Goal: Transaction & Acquisition: Purchase product/service

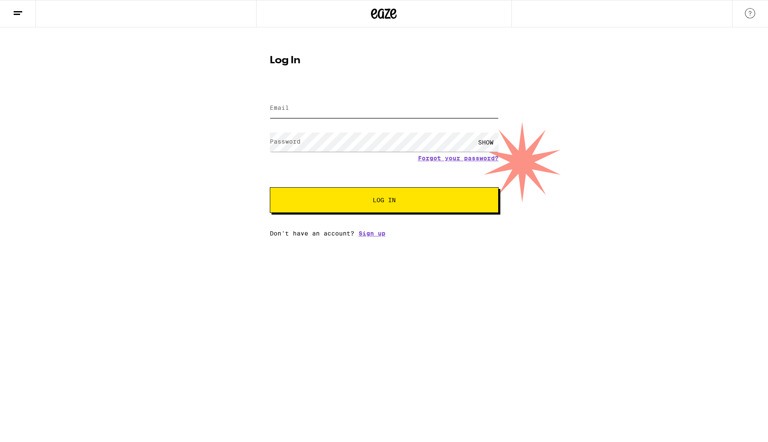
type input "[EMAIL_ADDRESS][DOMAIN_NAME]"
click at [484, 141] on div "SHOW" at bounding box center [486, 141] width 26 height 19
click at [402, 202] on span "Log In" at bounding box center [385, 200] width 160 height 6
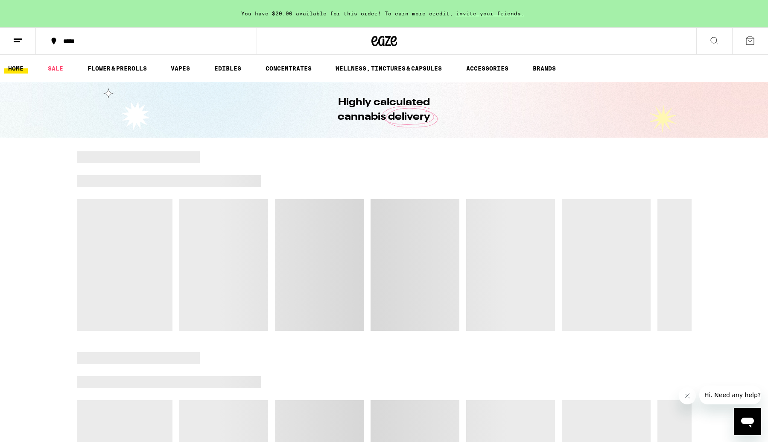
drag, startPoint x: 767, startPoint y: 104, endPoint x: 623, endPoint y: 104, distance: 143.5
click at [623, 103] on div "Highly calculated cannabis delivery" at bounding box center [384, 110] width 768 height 56
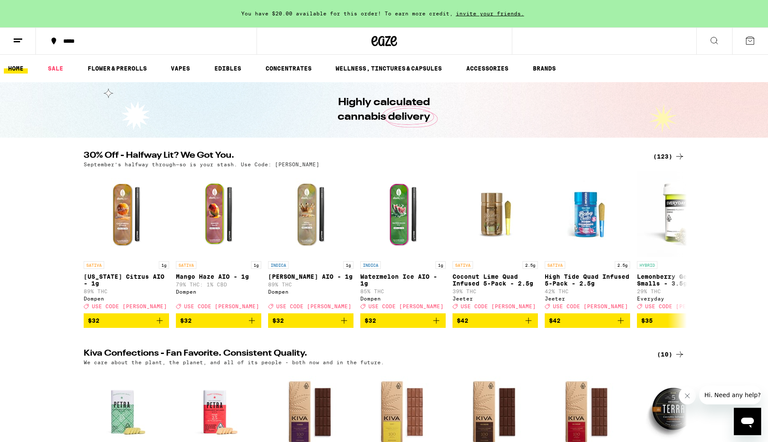
click at [754, 40] on icon at bounding box center [750, 40] width 10 height 10
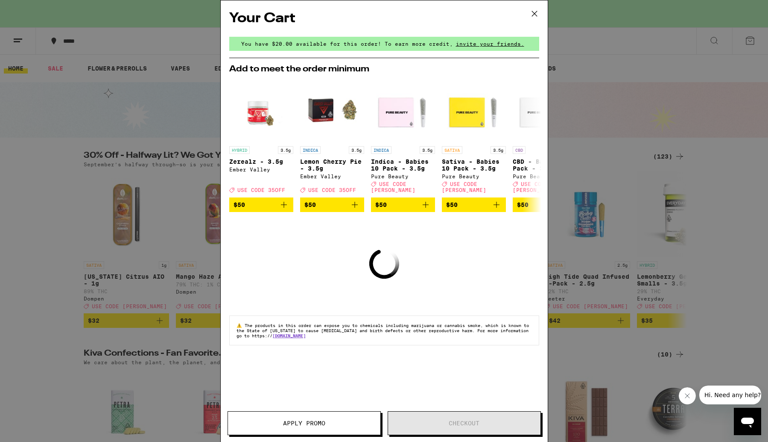
click at [535, 12] on icon at bounding box center [534, 13] width 13 height 13
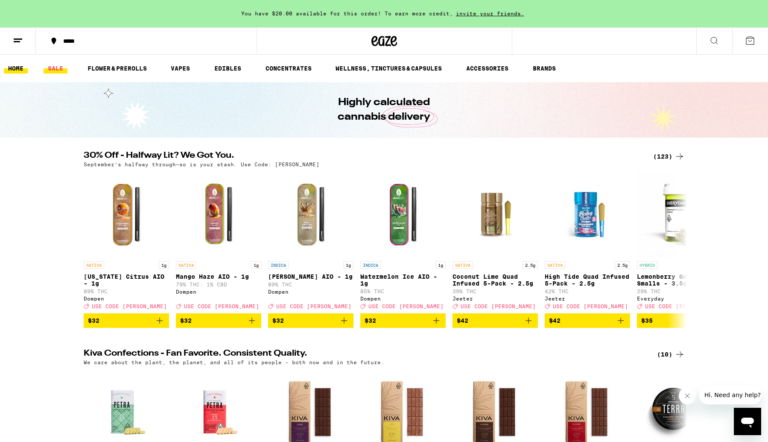
click at [55, 65] on link "SALE" at bounding box center [56, 68] width 24 height 10
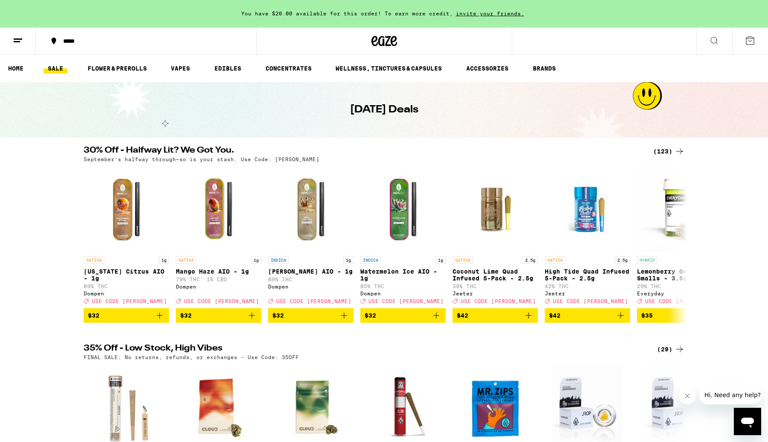
click at [679, 151] on icon at bounding box center [680, 151] width 7 height 6
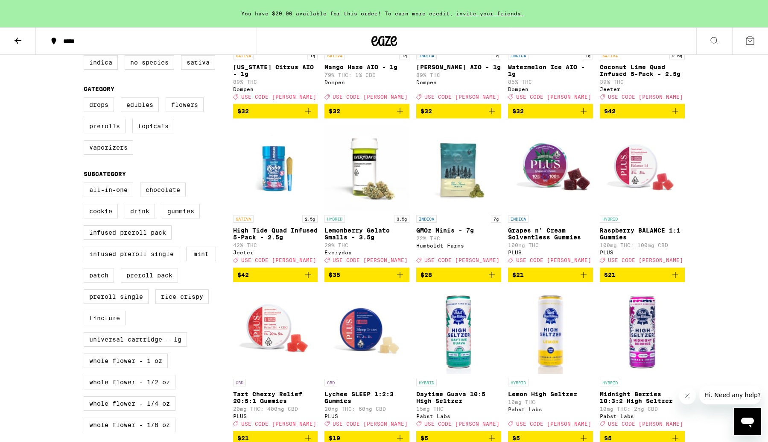
scroll to position [249, 0]
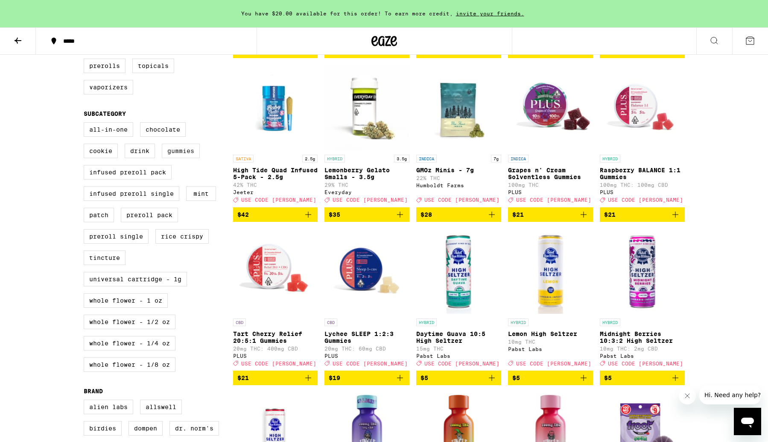
click at [184, 158] on label "Gummies" at bounding box center [181, 151] width 38 height 15
click at [86, 124] on input "Gummies" at bounding box center [85, 123] width 0 height 0
checkbox input "true"
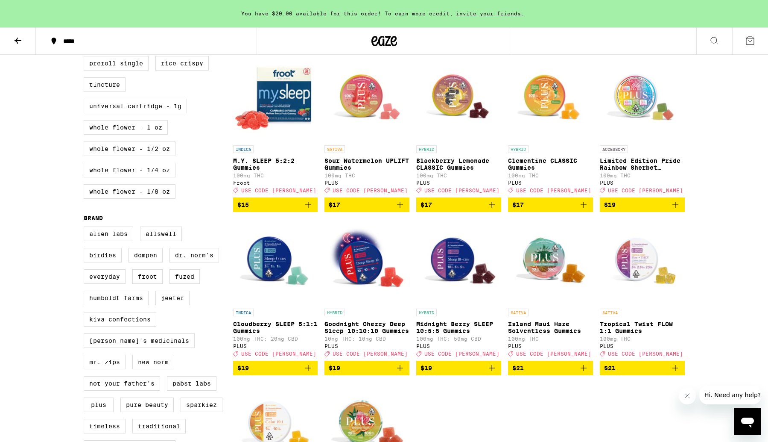
scroll to position [413, 0]
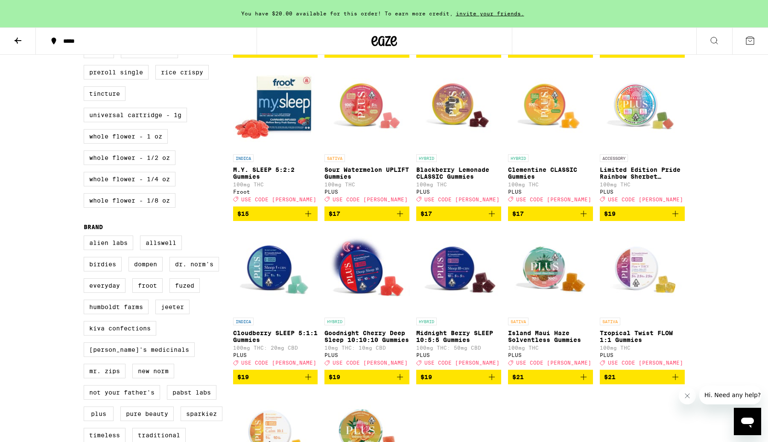
click at [452, 124] on img "Open page for Blackberry Lemonade CLASSIC Gummies from PLUS" at bounding box center [458, 107] width 85 height 85
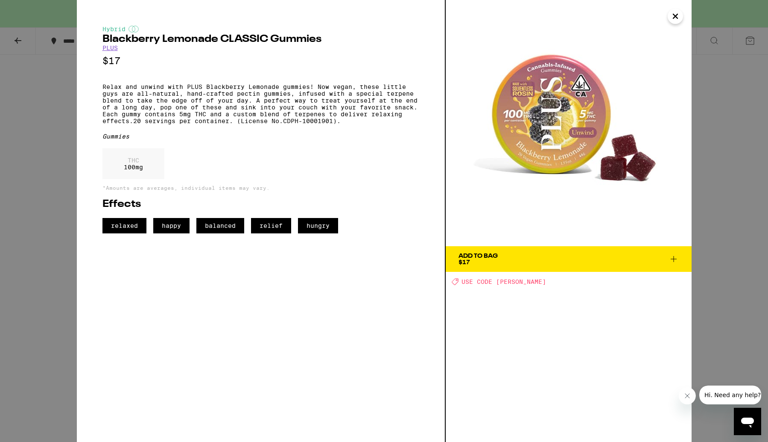
click at [677, 17] on icon "Close" at bounding box center [676, 16] width 10 height 13
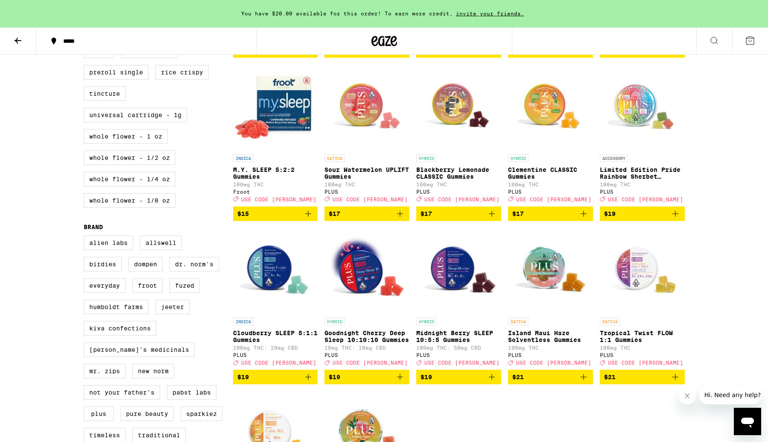
click at [365, 114] on img "Open page for Sour Watermelon UPLIFT Gummies from PLUS" at bounding box center [367, 107] width 85 height 85
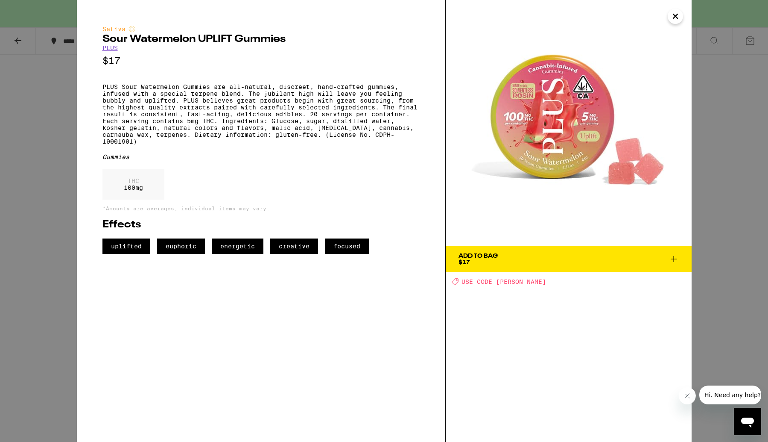
click at [680, 16] on icon "Close" at bounding box center [676, 16] width 10 height 13
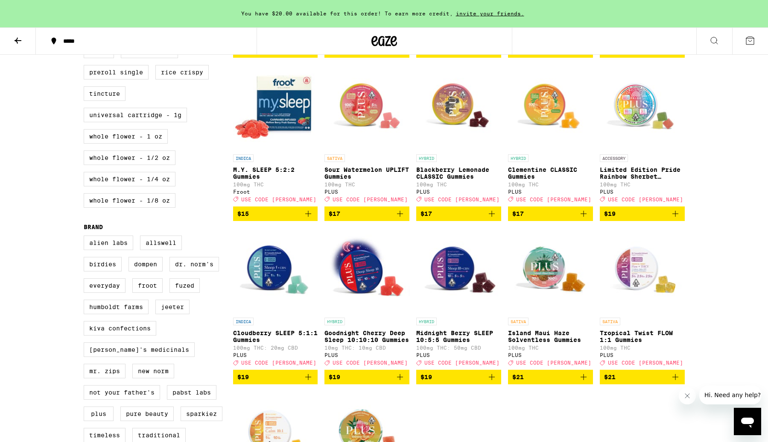
click at [540, 115] on img "Open page for Clementine CLASSIC Gummies from PLUS" at bounding box center [550, 107] width 85 height 85
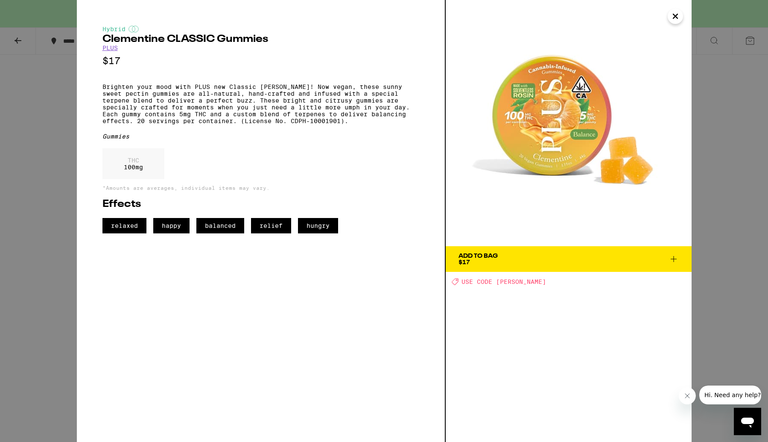
click at [677, 14] on icon "Close" at bounding box center [676, 16] width 4 height 4
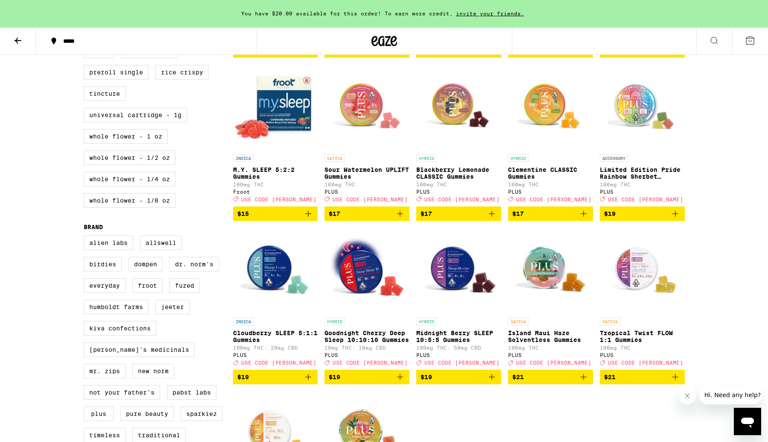
click at [651, 111] on img "Open page for Limited Edition Pride Rainbow Sherbet Gummies from PLUS" at bounding box center [642, 107] width 85 height 85
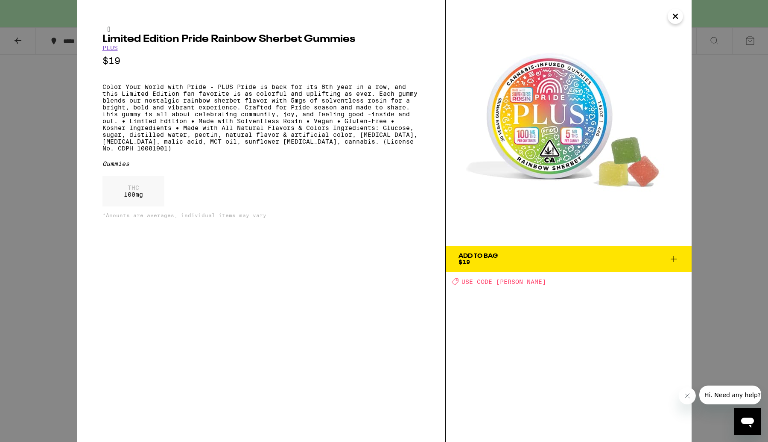
click at [676, 15] on icon "Close" at bounding box center [676, 16] width 4 height 4
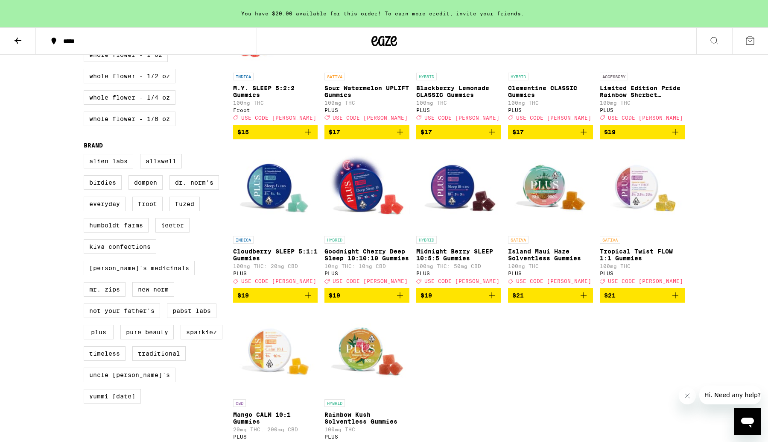
scroll to position [494, 0]
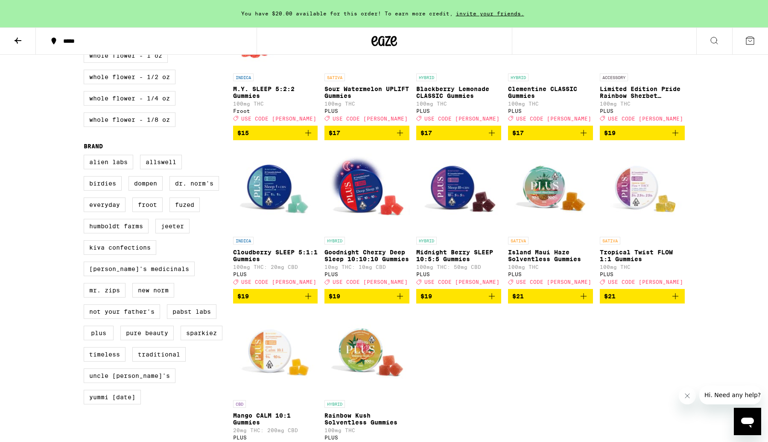
click at [437, 207] on img "Open page for Midnight Berry SLEEP 10:5:5 Gummies from PLUS" at bounding box center [458, 189] width 85 height 85
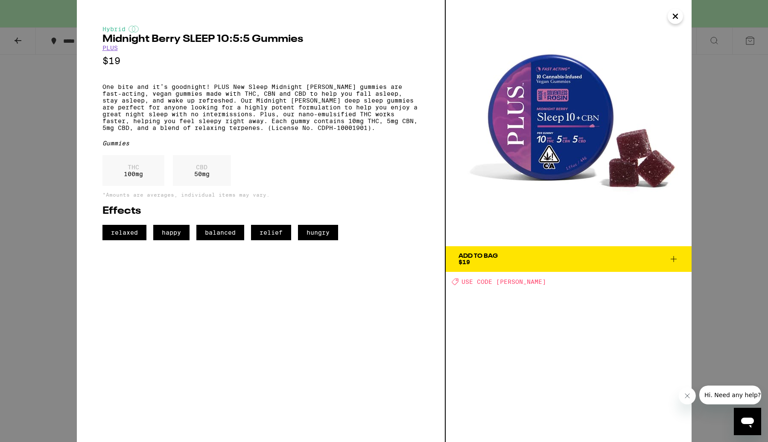
drag, startPoint x: 677, startPoint y: 15, endPoint x: 672, endPoint y: 18, distance: 5.5
click at [677, 15] on icon "Close" at bounding box center [676, 16] width 4 height 4
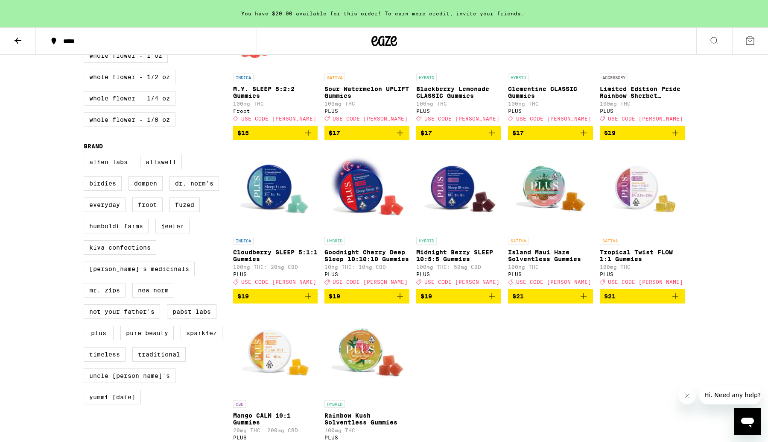
click at [266, 205] on img "Open page for Cloudberry SLEEP 5:1:1 Gummies from PLUS" at bounding box center [275, 189] width 85 height 85
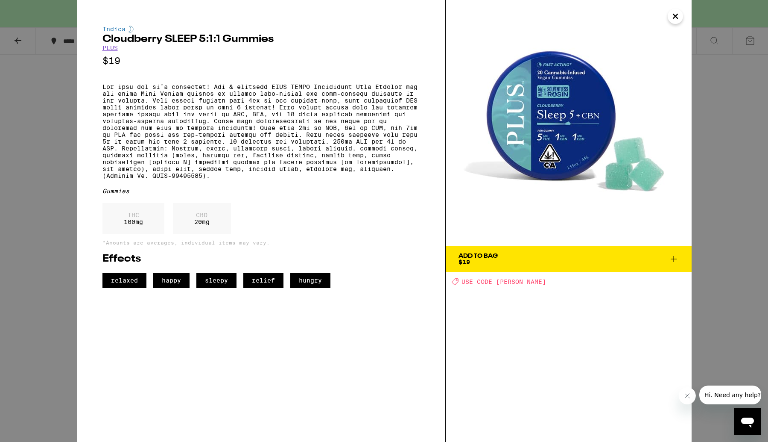
click at [676, 18] on icon "Close" at bounding box center [676, 16] width 10 height 13
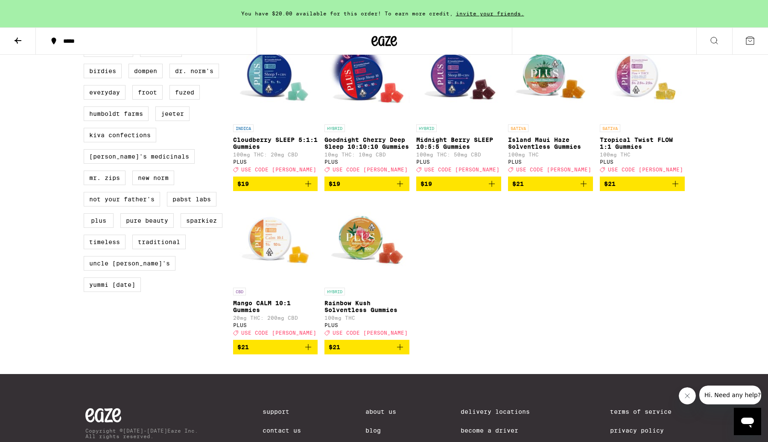
scroll to position [617, 0]
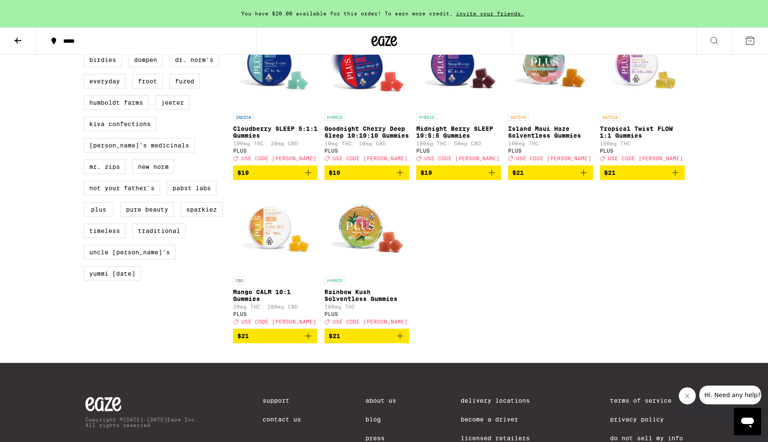
click at [359, 253] on img "Open page for Rainbow Kush Solventless Gummies from PLUS" at bounding box center [367, 229] width 85 height 85
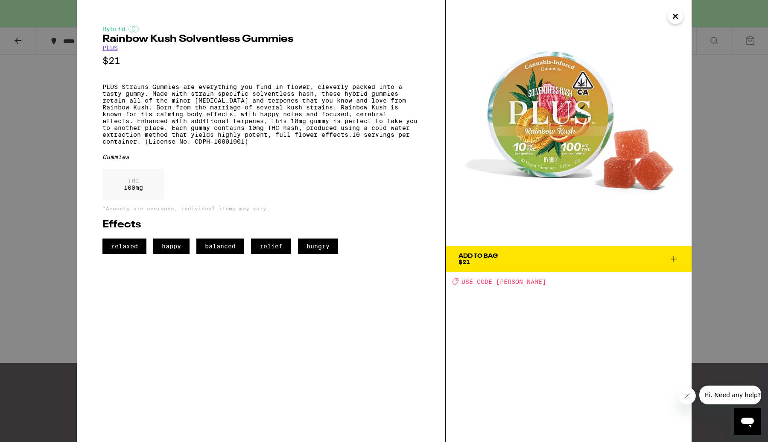
click at [677, 13] on icon "Close" at bounding box center [676, 16] width 10 height 13
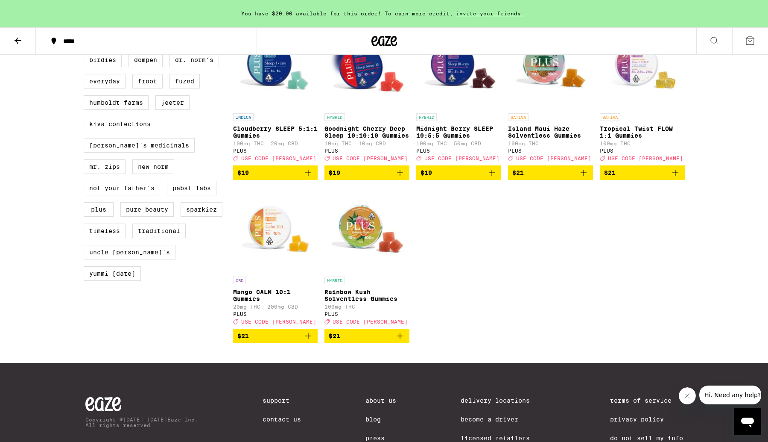
click at [269, 272] on img "Open page for Mango CALM 10:1 Gummies from PLUS" at bounding box center [275, 229] width 85 height 85
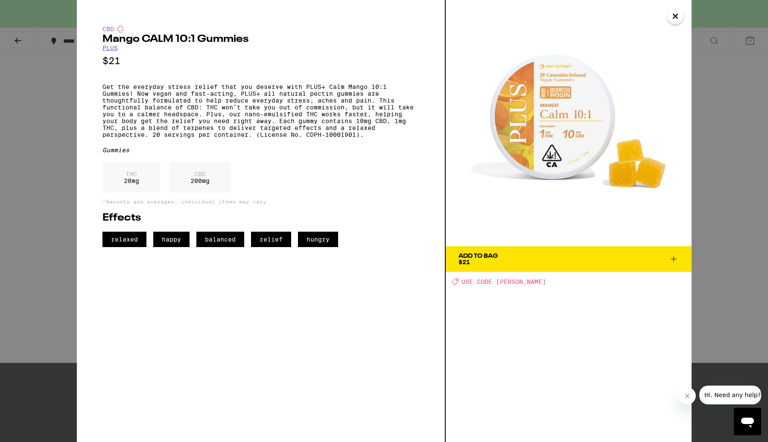
click at [675, 14] on icon "Close" at bounding box center [676, 16] width 10 height 13
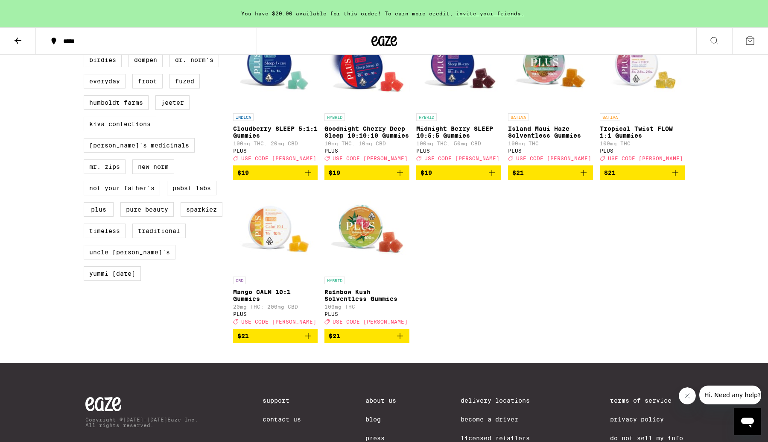
click at [554, 142] on div "SATIVA Island Maui Haze Solventless Gummies 100mg THC PLUS Deal Created with Sk…" at bounding box center [550, 137] width 85 height 48
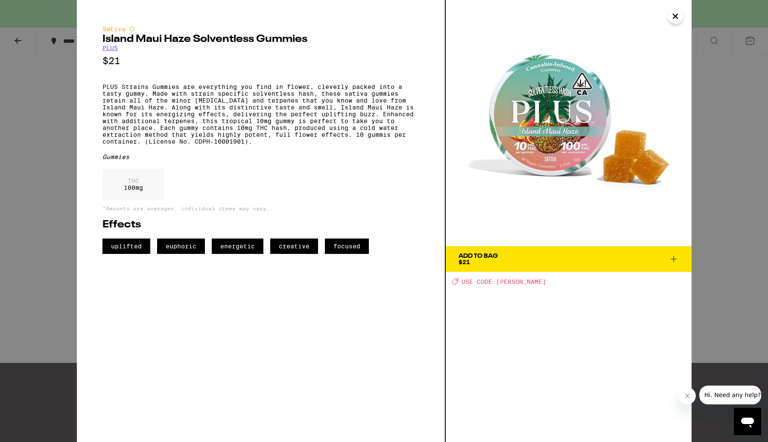
click at [676, 13] on icon "Close" at bounding box center [676, 16] width 10 height 13
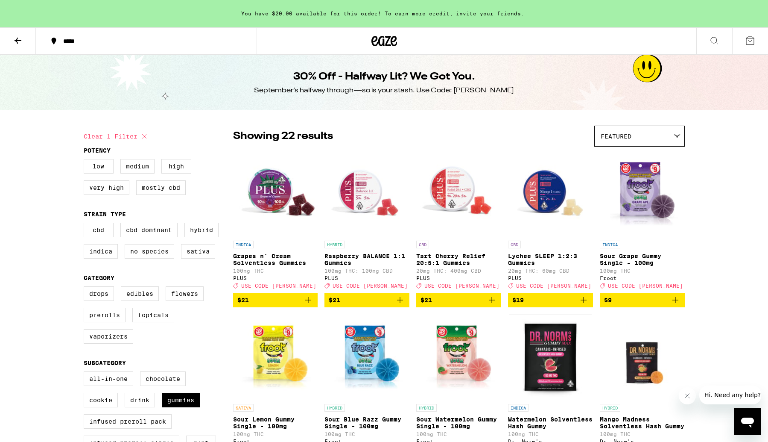
click at [18, 34] on button at bounding box center [18, 41] width 36 height 27
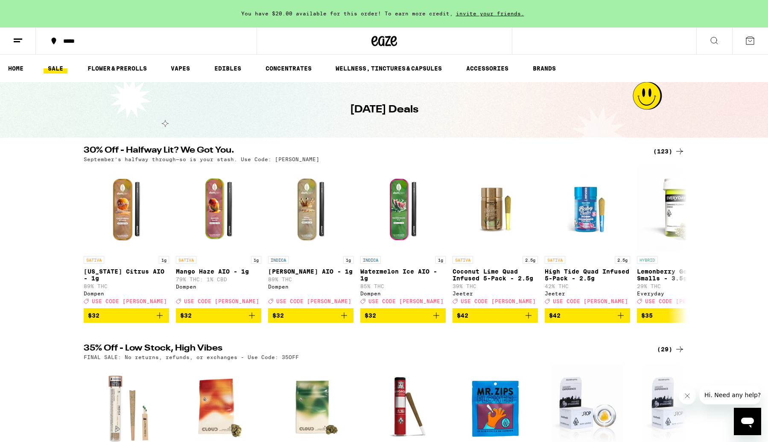
click at [236, 60] on ul "HOME SALE FLOWER & PREROLLS VAPES EDIBLES CONCENTRATES WELLNESS, TINCTURES & CA…" at bounding box center [384, 68] width 768 height 27
click at [232, 67] on link "EDIBLES" at bounding box center [227, 68] width 35 height 10
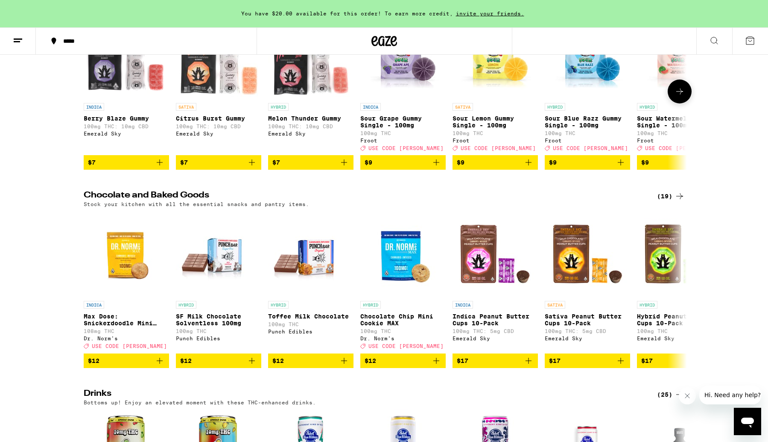
scroll to position [39, 0]
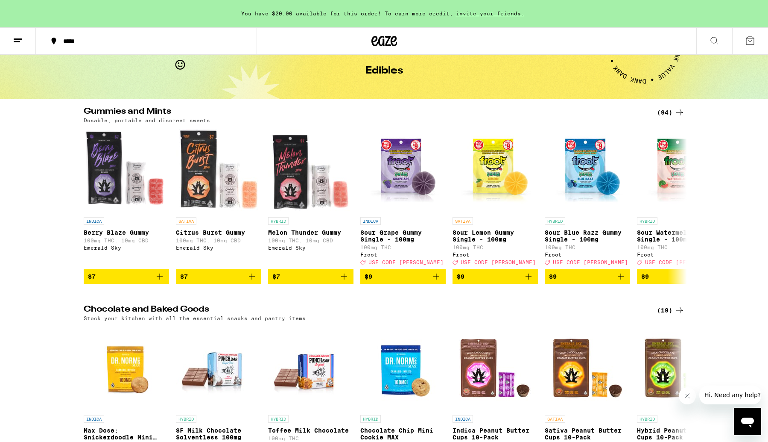
click at [668, 110] on div "(94)" at bounding box center [671, 112] width 28 height 10
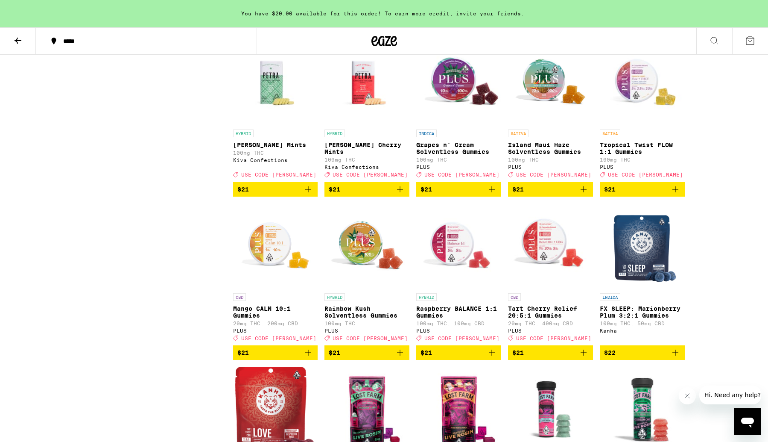
scroll to position [2344, 0]
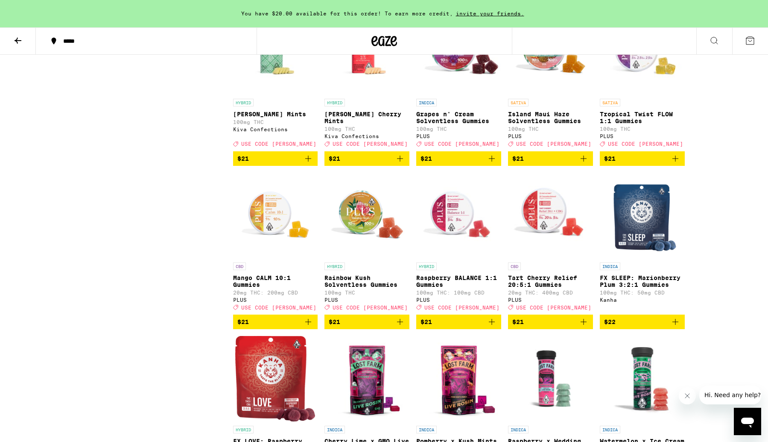
click at [588, 164] on icon "Add to bag" at bounding box center [584, 158] width 10 height 10
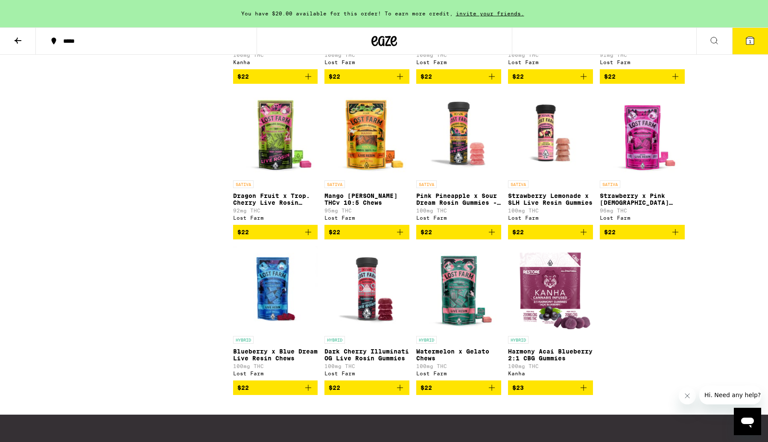
scroll to position [2799, 0]
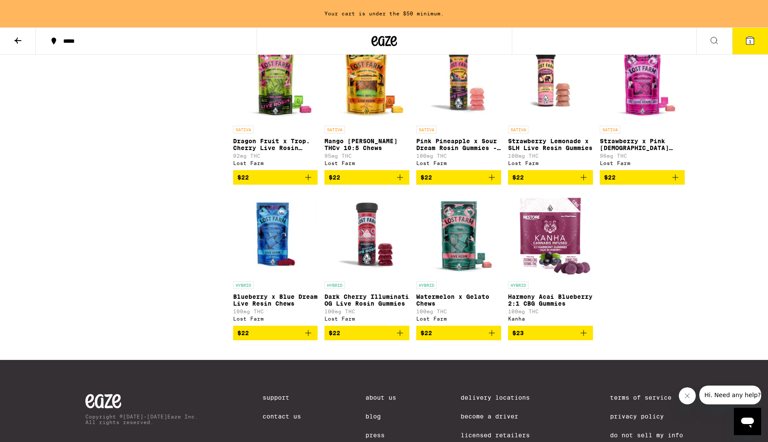
click at [545, 121] on img "Open page for Strawberry Lemonade x SLH Live Resin Gummies from Lost Farm" at bounding box center [550, 78] width 85 height 85
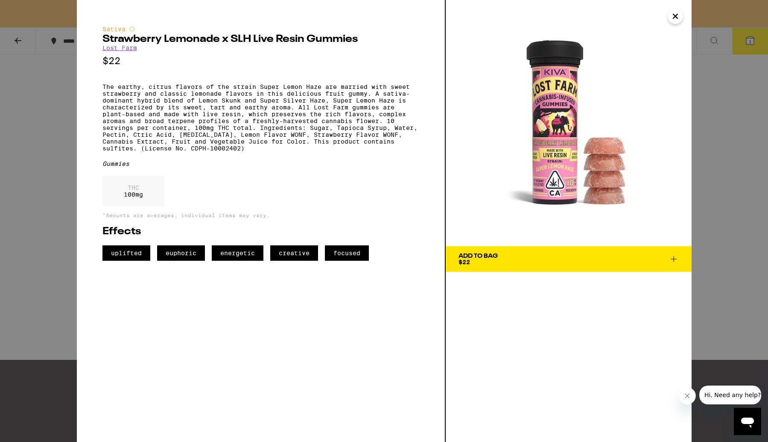
click at [684, 253] on button "Add To Bag $22" at bounding box center [569, 259] width 246 height 26
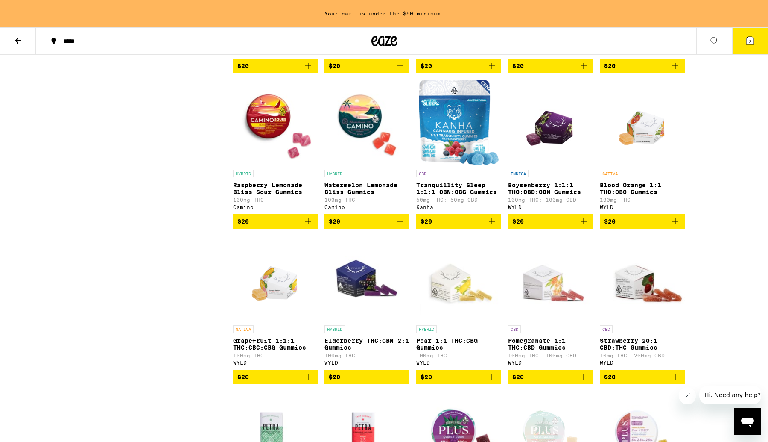
scroll to position [1952, 0]
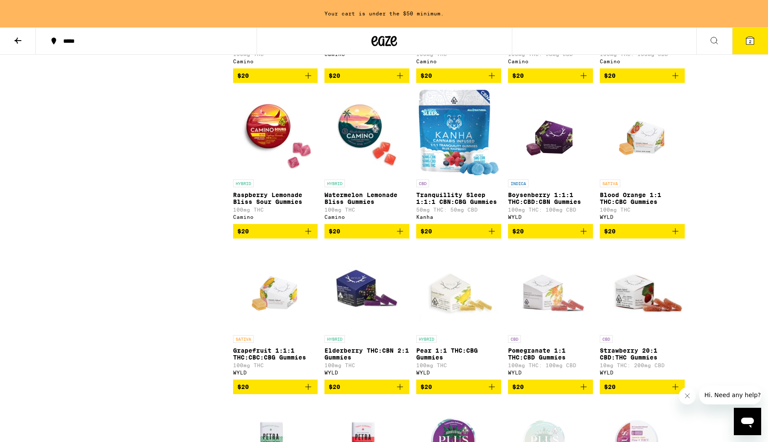
click at [273, 175] on img "Open page for Raspberry Lemonade Bliss Sour Gummies from Camino" at bounding box center [275, 132] width 85 height 85
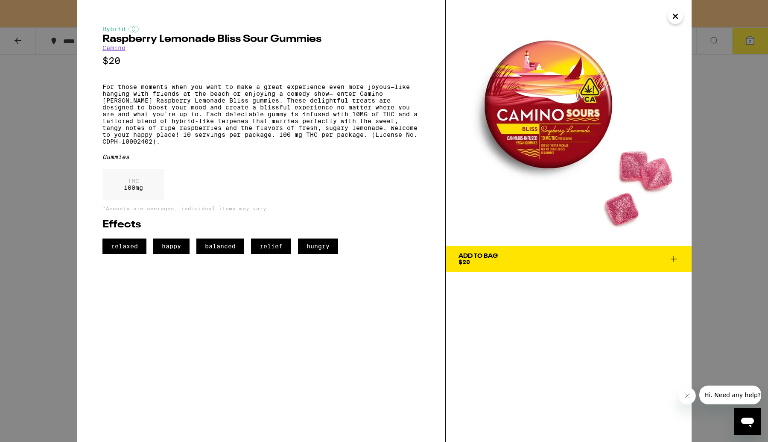
drag, startPoint x: 672, startPoint y: 261, endPoint x: 662, endPoint y: 255, distance: 12.0
click at [673, 261] on icon at bounding box center [674, 259] width 10 height 10
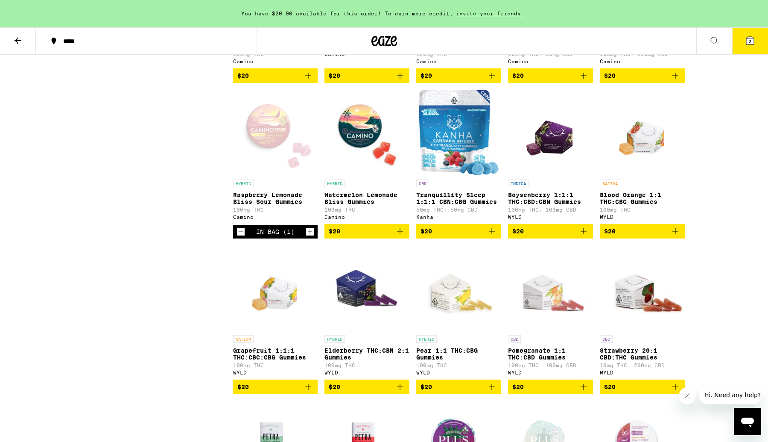
click at [741, 41] on button "3" at bounding box center [751, 41] width 36 height 26
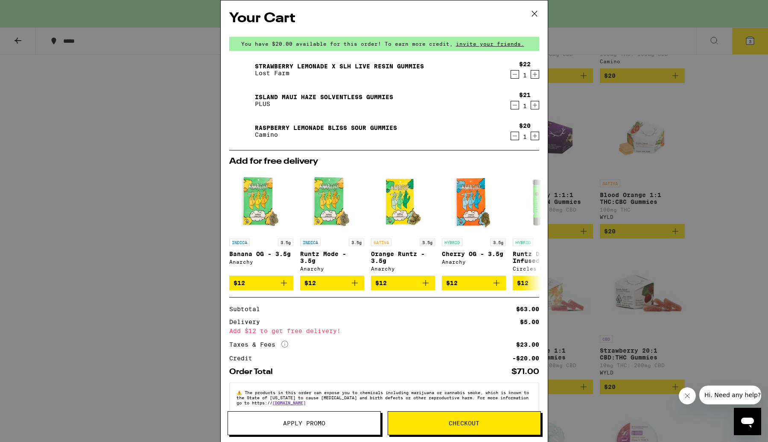
click at [536, 12] on icon at bounding box center [534, 13] width 5 height 5
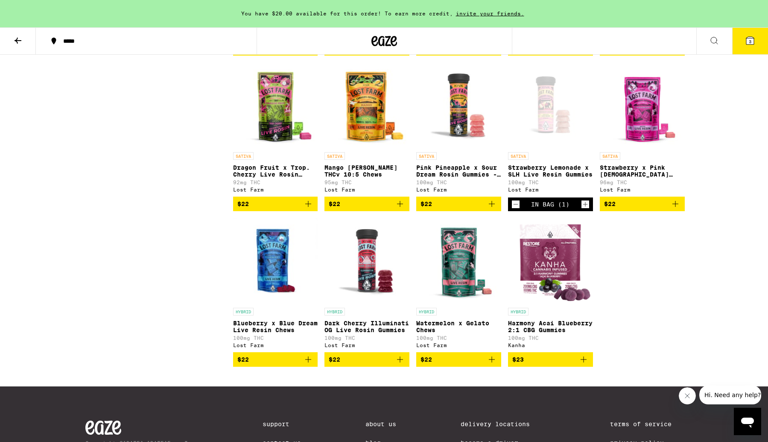
scroll to position [2892, 0]
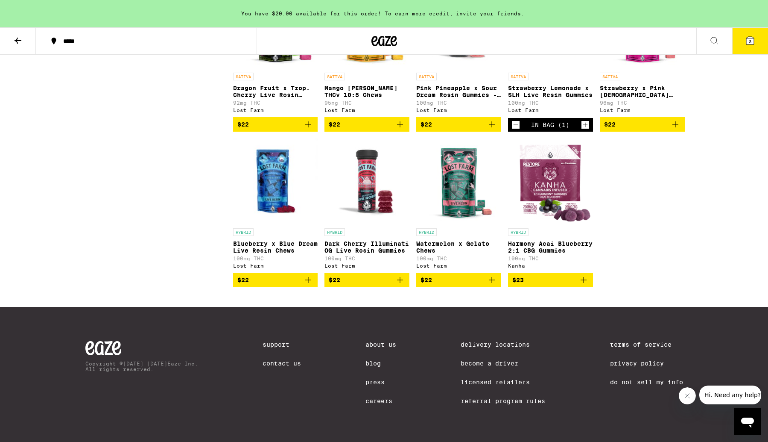
click at [471, 224] on img "Open page for Watermelon x Gelato Chews from Lost Farm" at bounding box center [458, 180] width 85 height 85
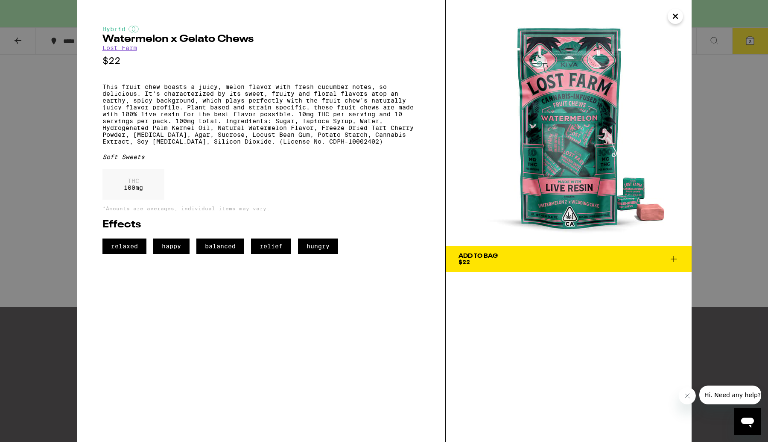
click at [677, 16] on icon "Close" at bounding box center [676, 16] width 10 height 13
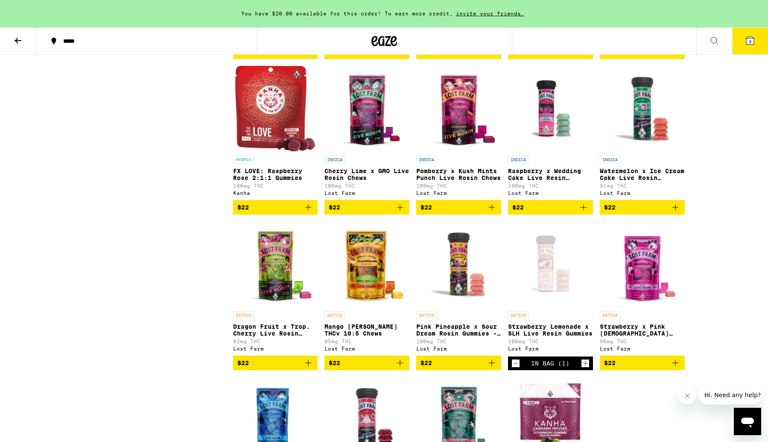
scroll to position [2534, 0]
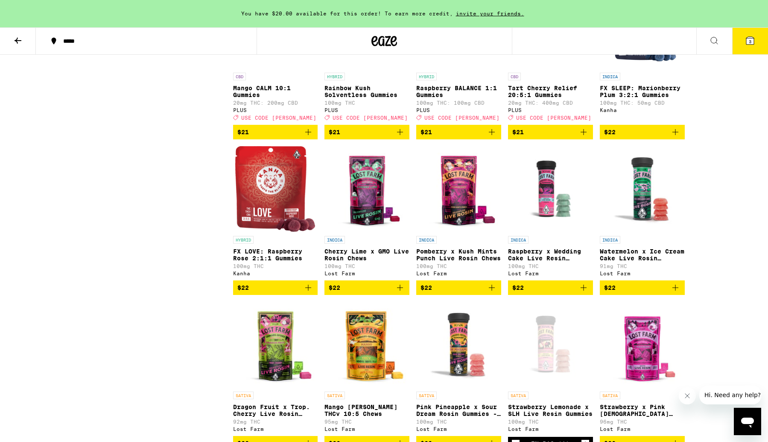
click at [460, 68] on img "Open page for Raspberry BALANCE 1:1 Gummies from PLUS" at bounding box center [458, 25] width 85 height 85
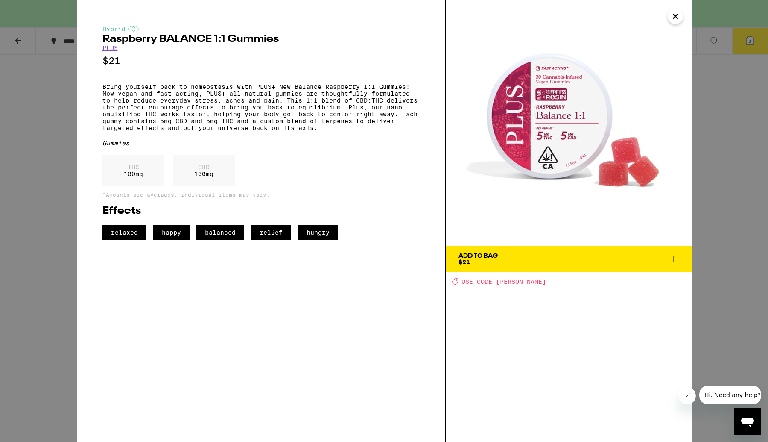
click at [674, 18] on icon "Close" at bounding box center [676, 16] width 10 height 13
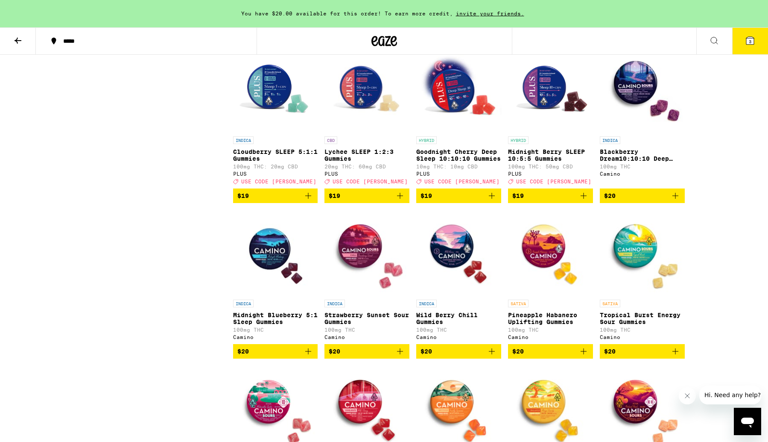
scroll to position [1519, 0]
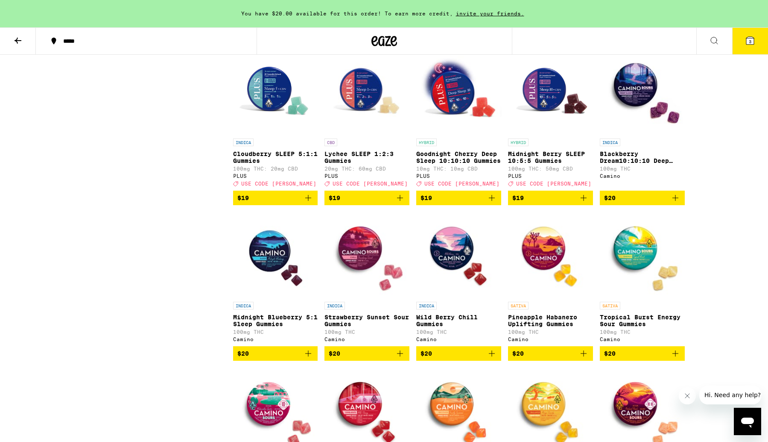
click at [284, 134] on img "Open page for Cloudberry SLEEP 5:1:1 Gummies from PLUS" at bounding box center [275, 91] width 85 height 85
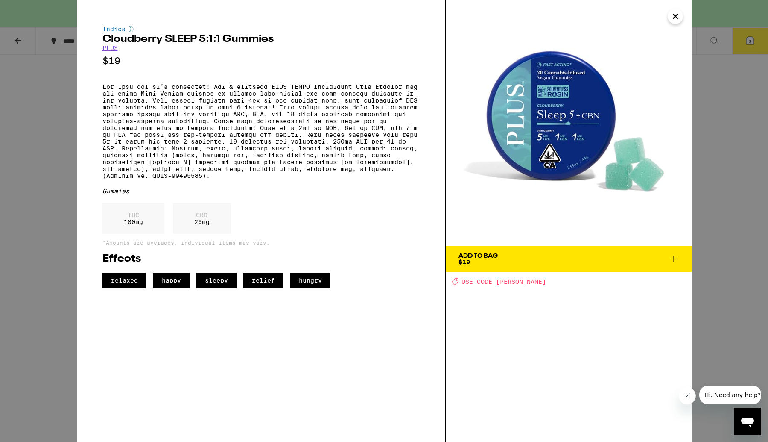
drag, startPoint x: 677, startPoint y: 12, endPoint x: 661, endPoint y: 35, distance: 28.8
click at [677, 12] on icon "Close" at bounding box center [676, 16] width 10 height 13
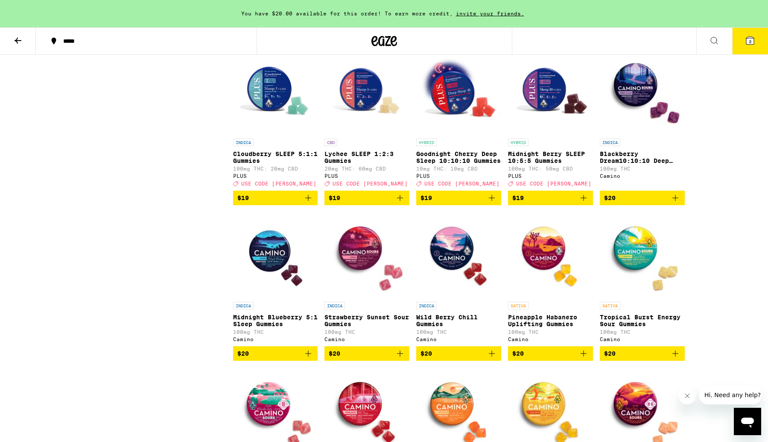
click at [460, 134] on img "Open page for Goodnight Cherry Deep Sleep 10:10:10 Gummies from PLUS" at bounding box center [458, 91] width 85 height 85
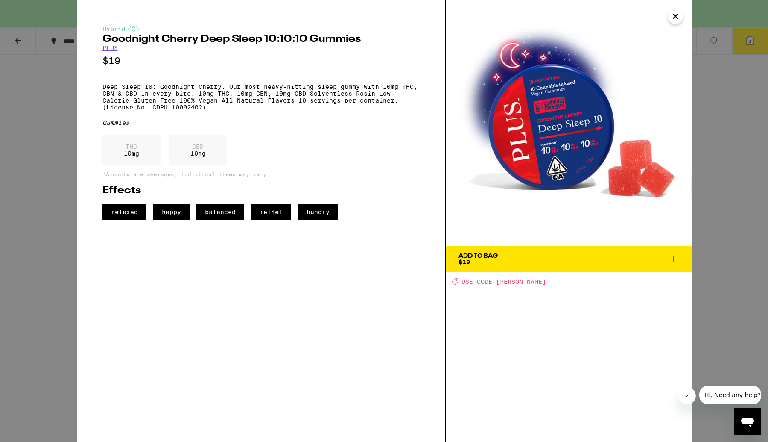
click at [675, 15] on icon "Close" at bounding box center [676, 16] width 10 height 13
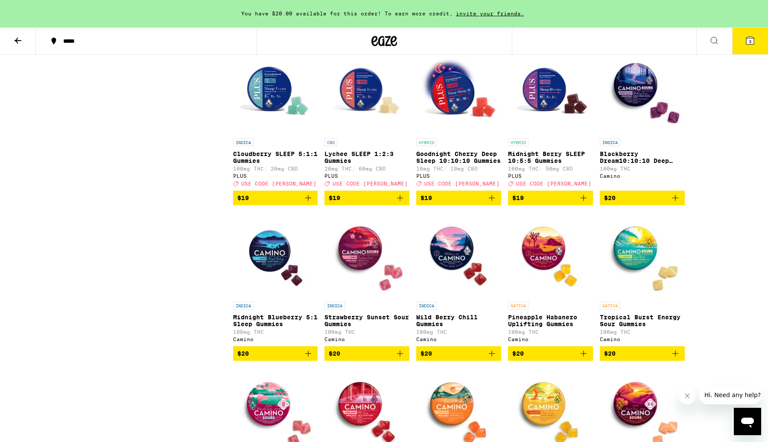
click at [536, 126] on img "Open page for Midnight Berry SLEEP 10:5:5 Gummies from PLUS" at bounding box center [550, 91] width 85 height 85
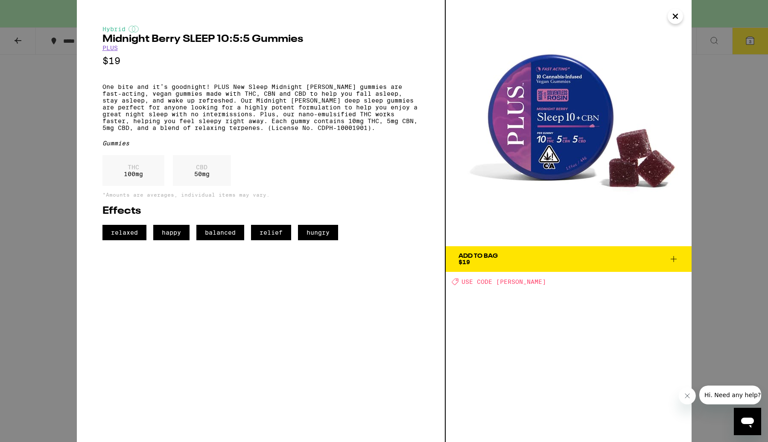
click at [678, 15] on icon "Close" at bounding box center [676, 16] width 10 height 13
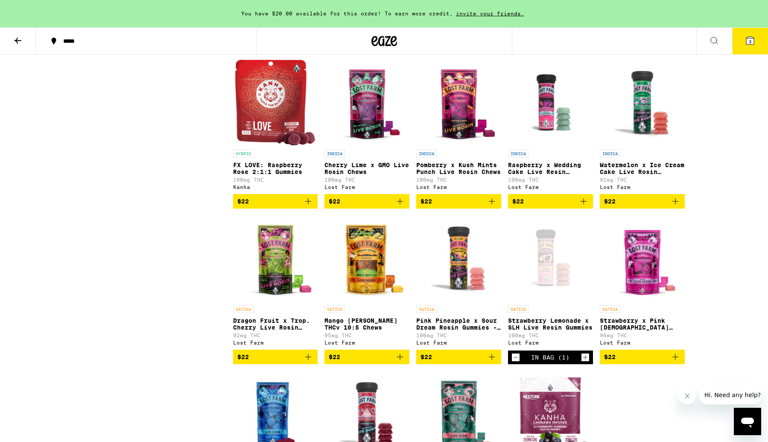
scroll to position [2742, 0]
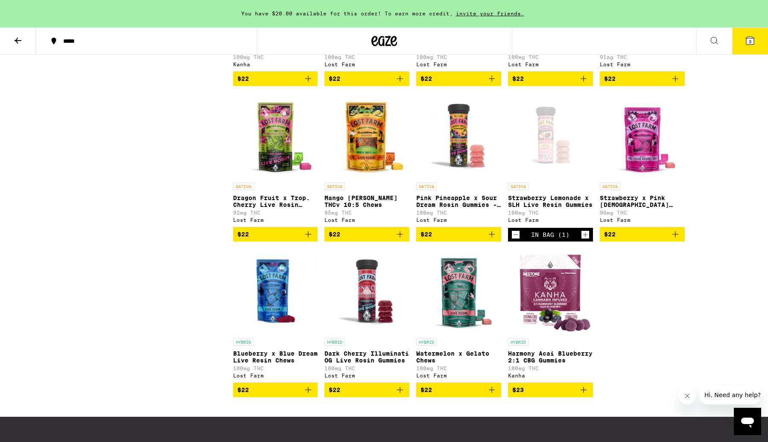
click at [470, 178] on img "Open page for Pink Pineapple x Sour Dream Rosin Gummies - 100mg from Lost Farm" at bounding box center [458, 135] width 85 height 85
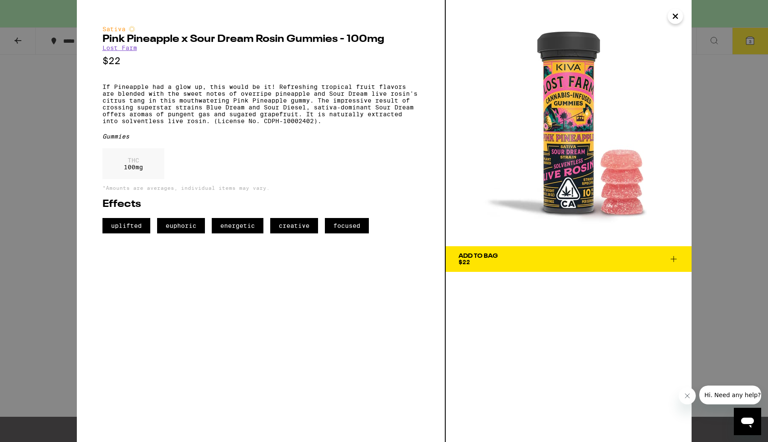
click at [677, 260] on icon at bounding box center [674, 259] width 10 height 10
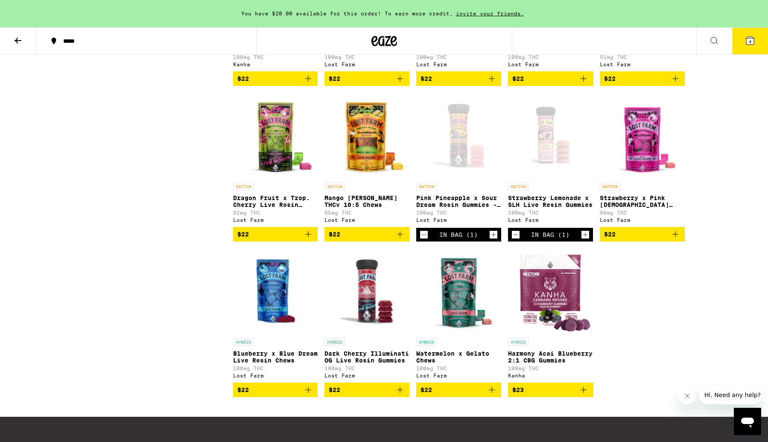
click at [752, 40] on icon at bounding box center [751, 41] width 8 height 8
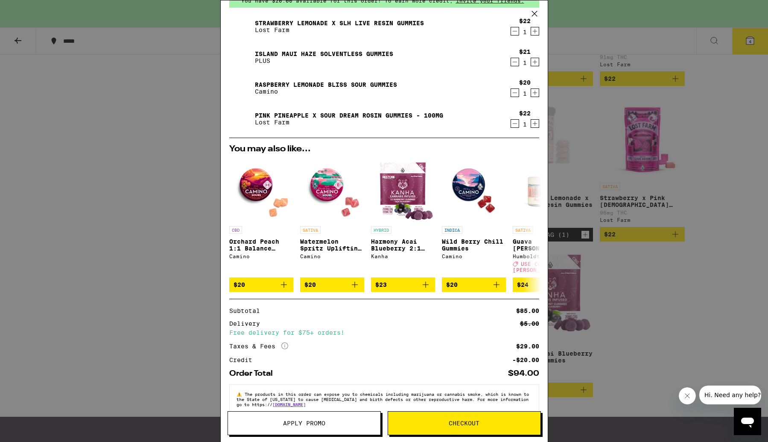
scroll to position [58, 0]
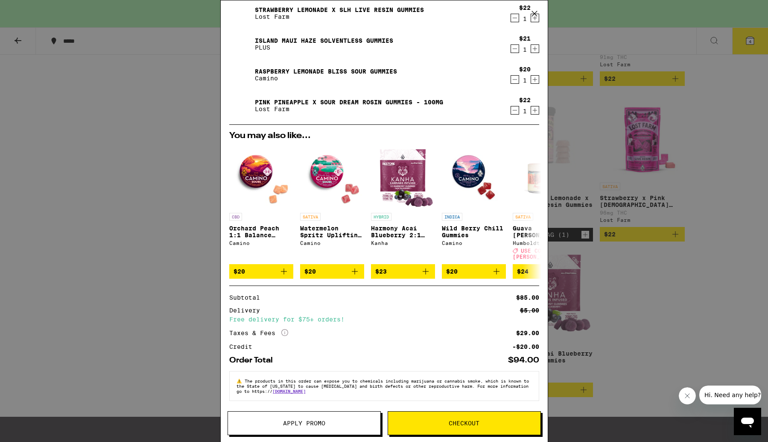
drag, startPoint x: 429, startPoint y: 419, endPoint x: 402, endPoint y: 377, distance: 50.4
click at [428, 419] on button "Checkout" at bounding box center [464, 423] width 153 height 24
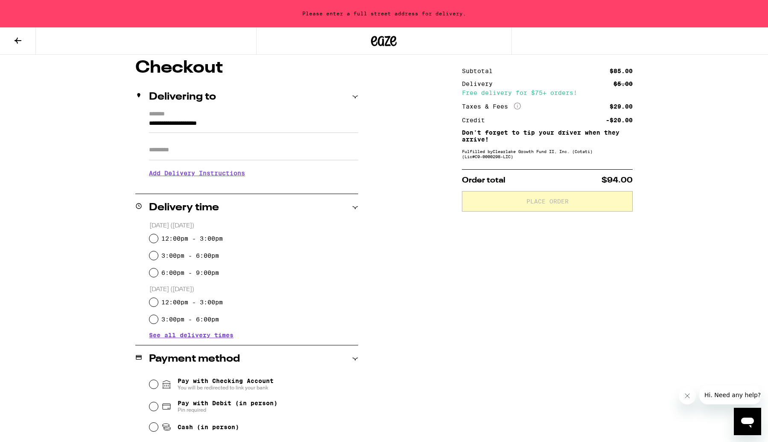
scroll to position [73, 0]
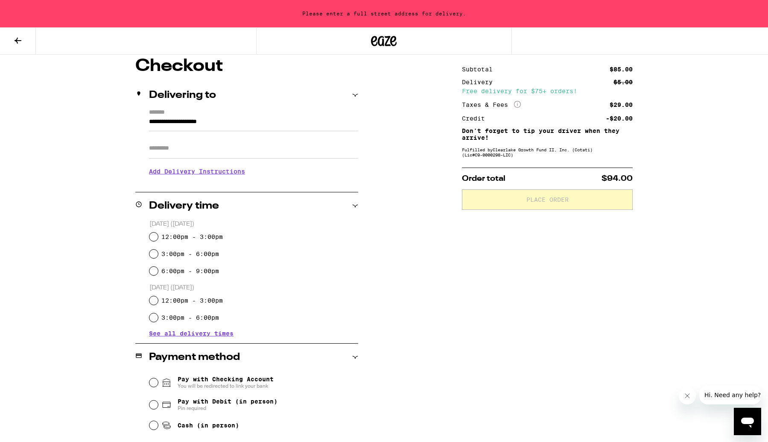
click at [150, 230] on div "12:00pm - 3:00pm" at bounding box center [254, 236] width 209 height 17
click at [150, 232] on div "12:00pm - 3:00pm" at bounding box center [254, 236] width 209 height 17
click at [151, 236] on input "12:00pm - 3:00pm" at bounding box center [154, 236] width 9 height 9
radio input "true"
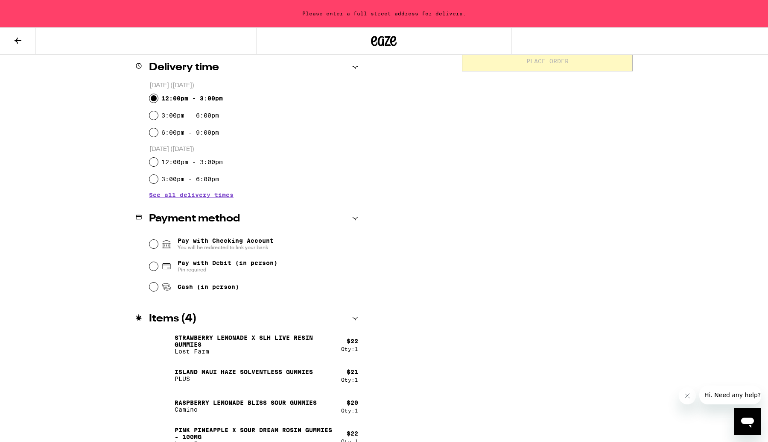
scroll to position [226, 0]
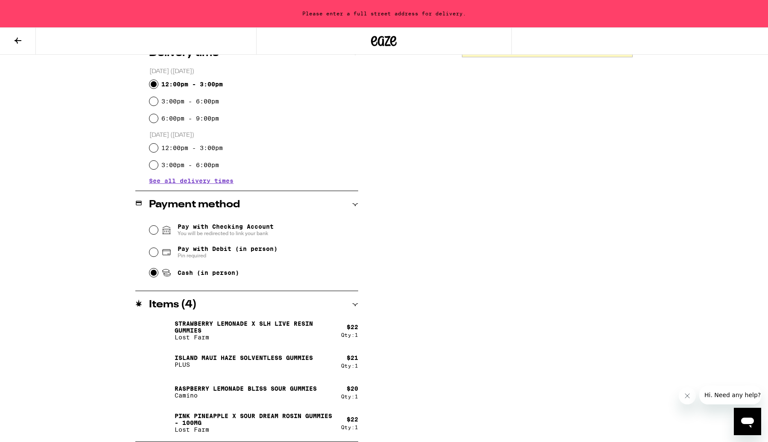
drag, startPoint x: 156, startPoint y: 276, endPoint x: 168, endPoint y: 273, distance: 11.7
click at [156, 276] on input "Cash (in person)" at bounding box center [154, 272] width 9 height 9
radio input "true"
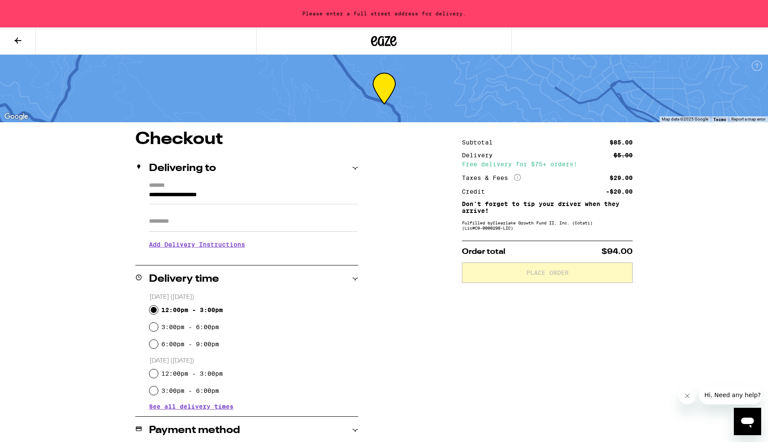
click at [170, 225] on input "Apt/Suite" at bounding box center [253, 221] width 209 height 21
click at [193, 190] on input "**********" at bounding box center [253, 197] width 209 height 15
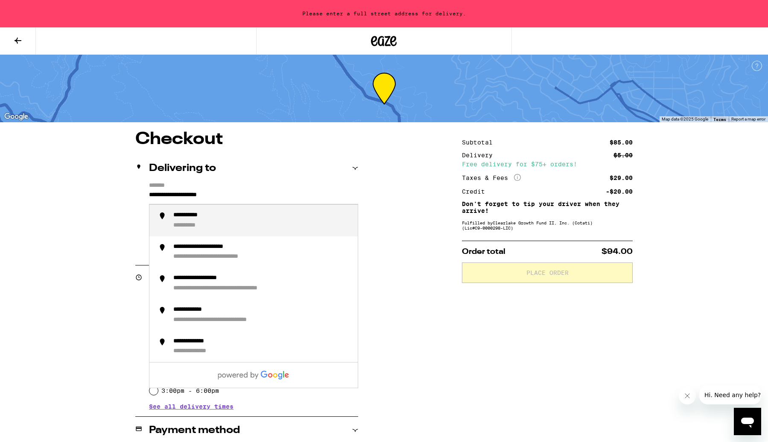
click at [201, 219] on div "**********" at bounding box center [194, 215] width 42 height 8
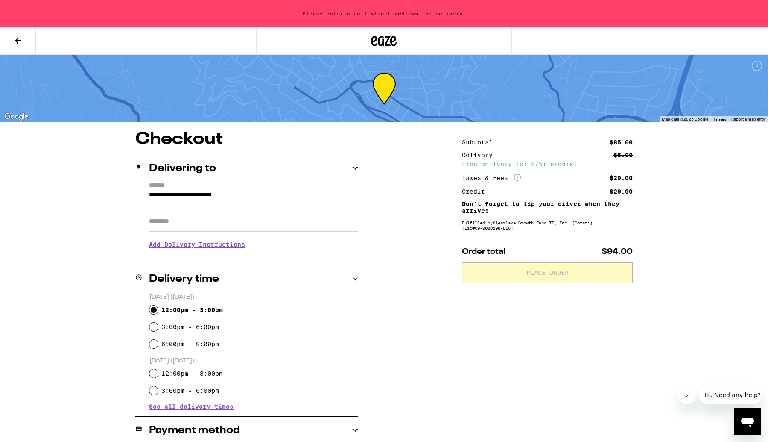
click at [272, 197] on input "**********" at bounding box center [253, 197] width 209 height 15
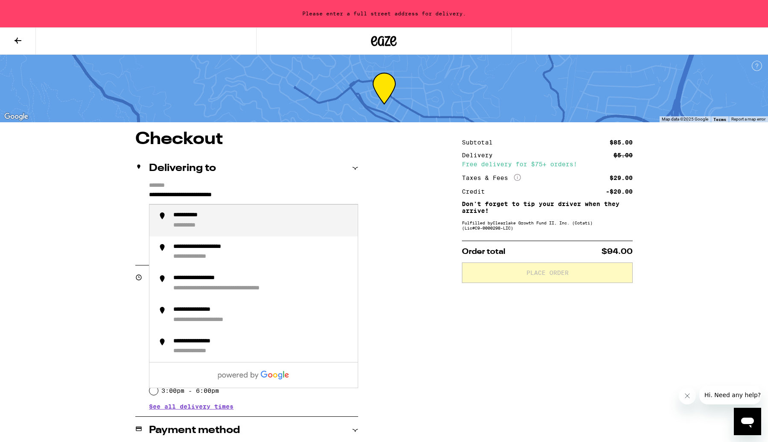
drag, startPoint x: 272, startPoint y: 197, endPoint x: 116, endPoint y: 190, distance: 156.1
click at [116, 190] on div "**********" at bounding box center [384, 399] width 615 height 537
click at [206, 228] on div "**********" at bounding box center [202, 226] width 58 height 8
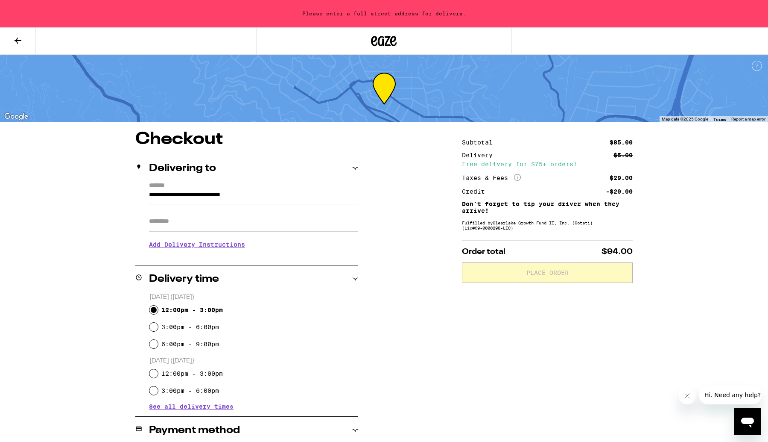
type input "**********"
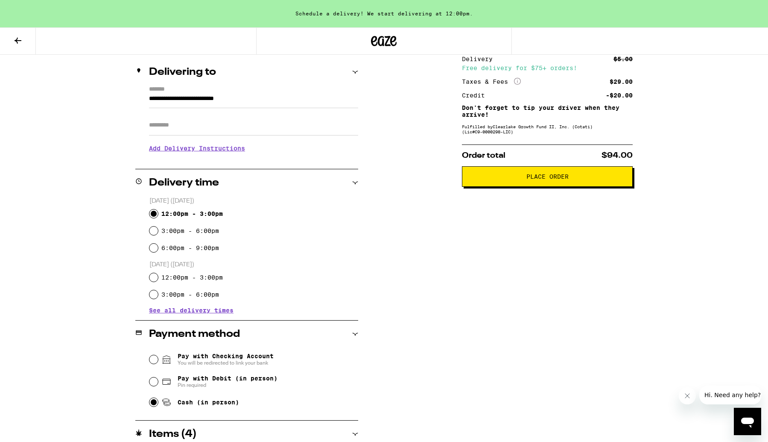
scroll to position [98, 0]
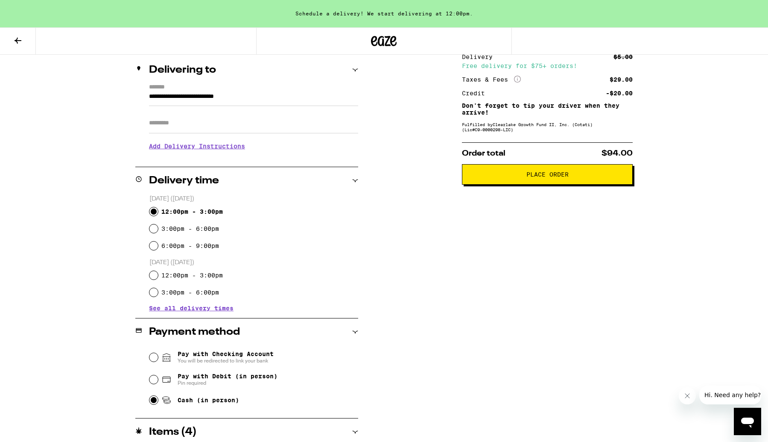
click at [516, 176] on span "Place Order" at bounding box center [547, 174] width 156 height 6
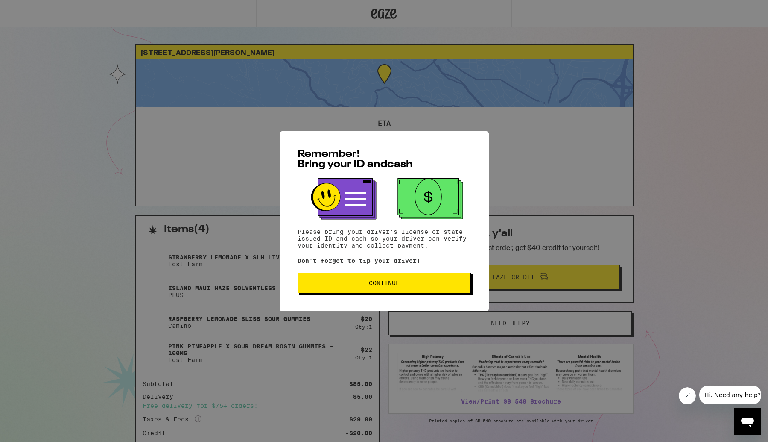
click at [391, 281] on span "Continue" at bounding box center [384, 283] width 31 height 6
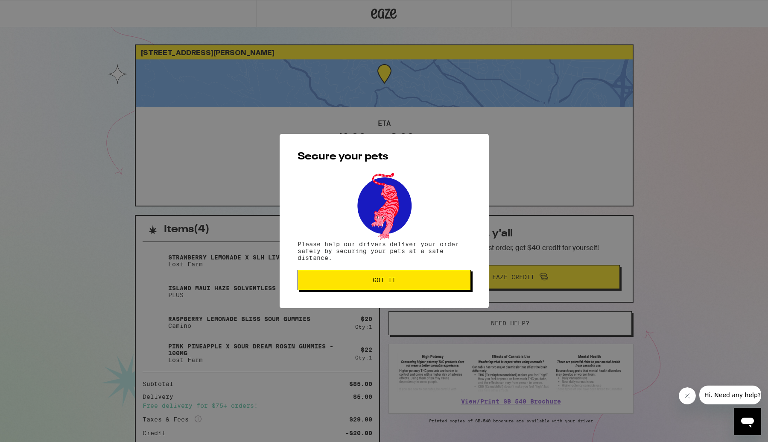
click at [409, 276] on button "Got it" at bounding box center [384, 280] width 173 height 21
